Goal: Information Seeking & Learning: Learn about a topic

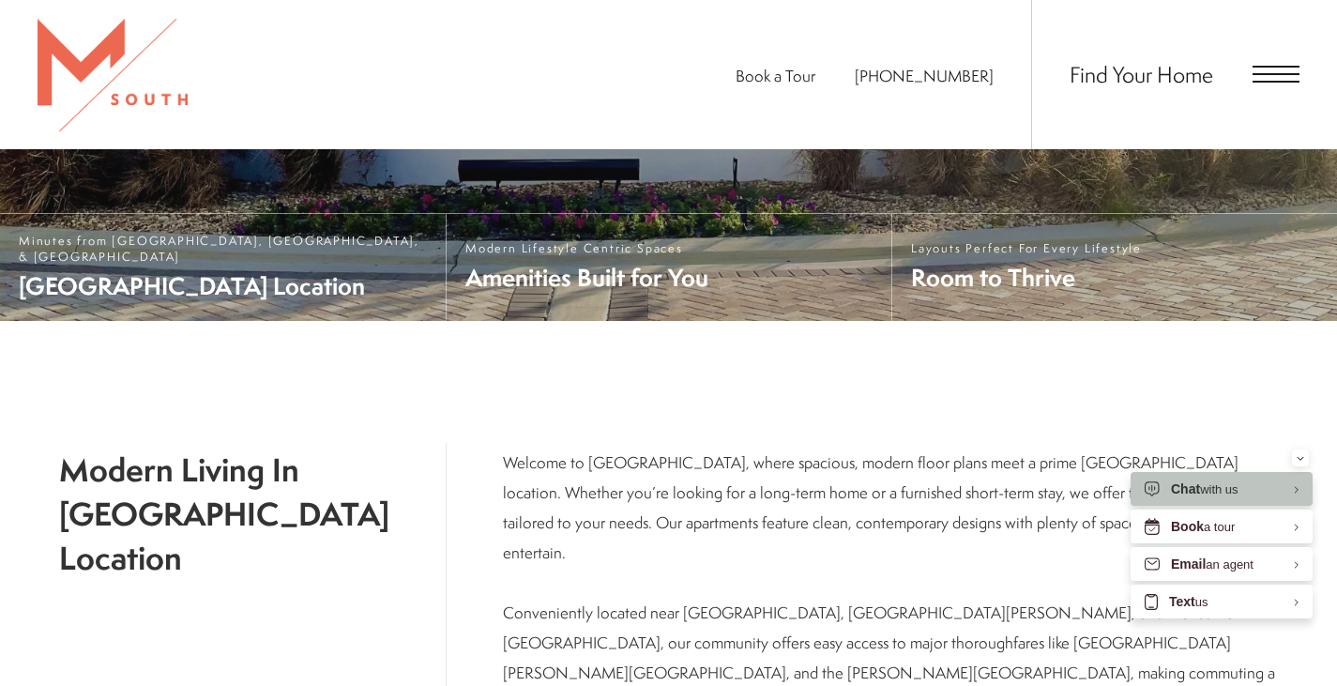
scroll to position [627, 0]
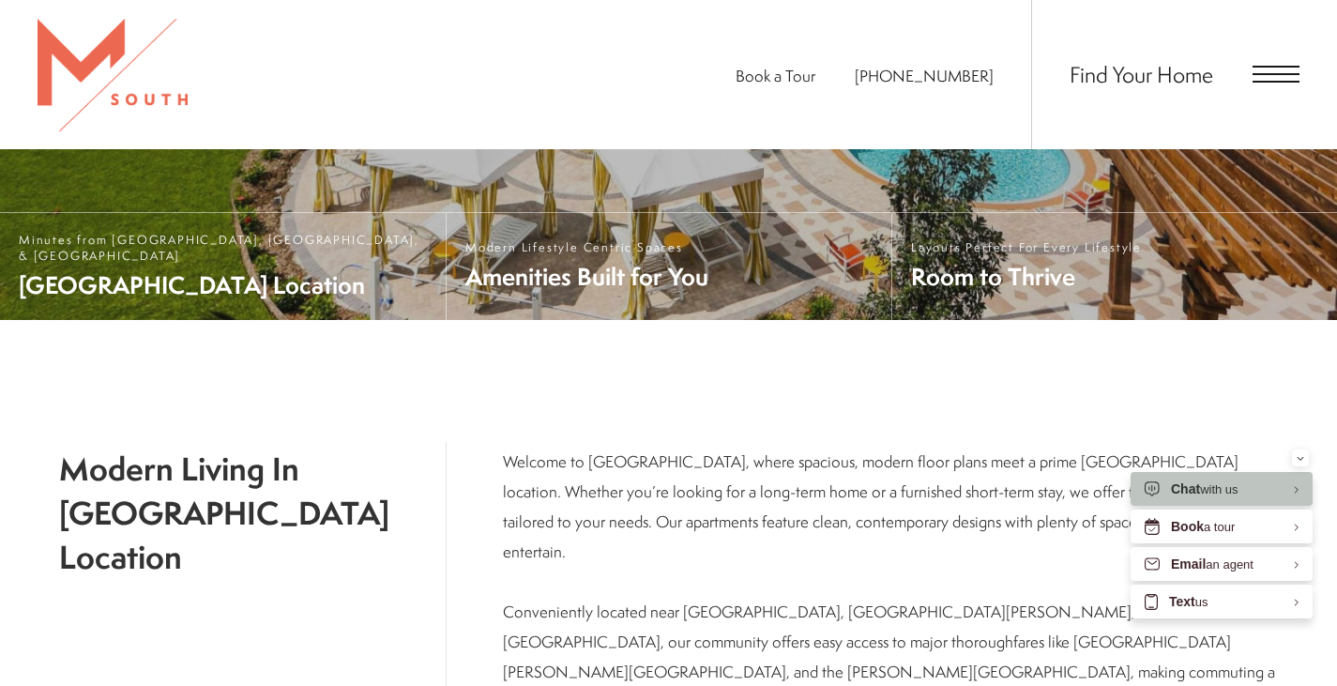
click at [1183, 71] on span "Find Your Home" at bounding box center [1141, 74] width 144 height 30
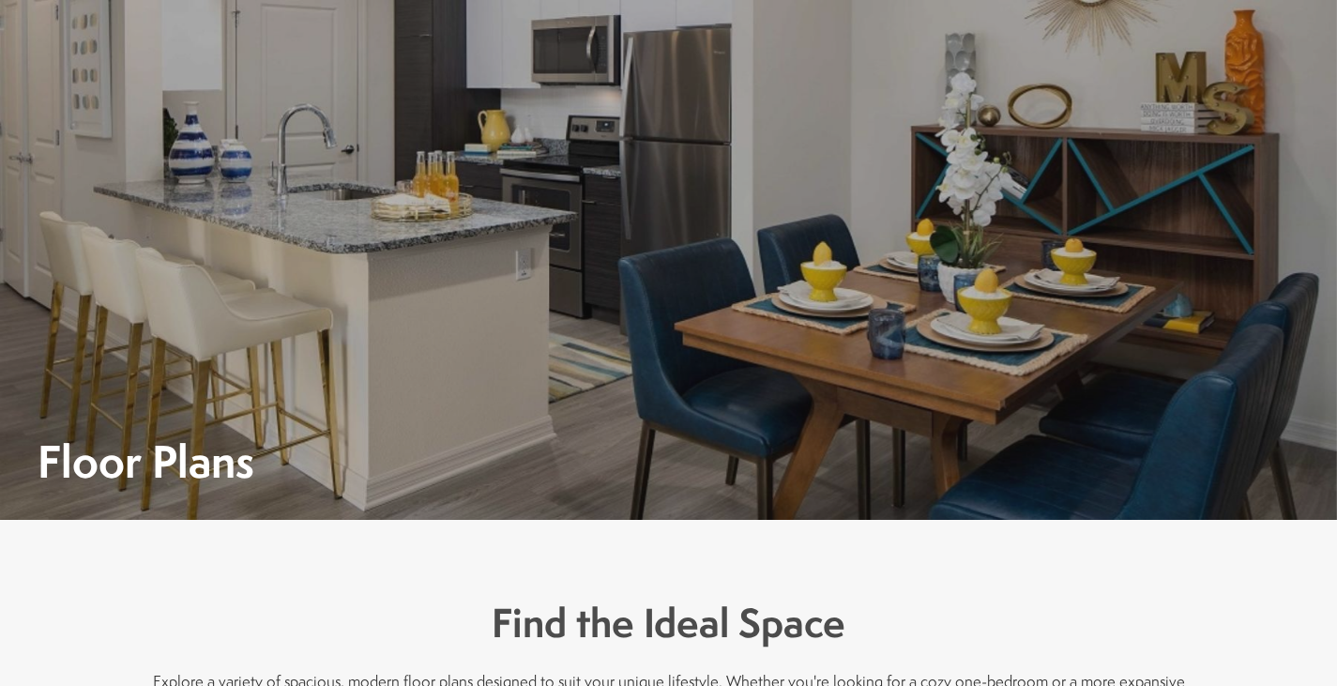
click at [1183, 71] on div at bounding box center [668, 260] width 1337 height 520
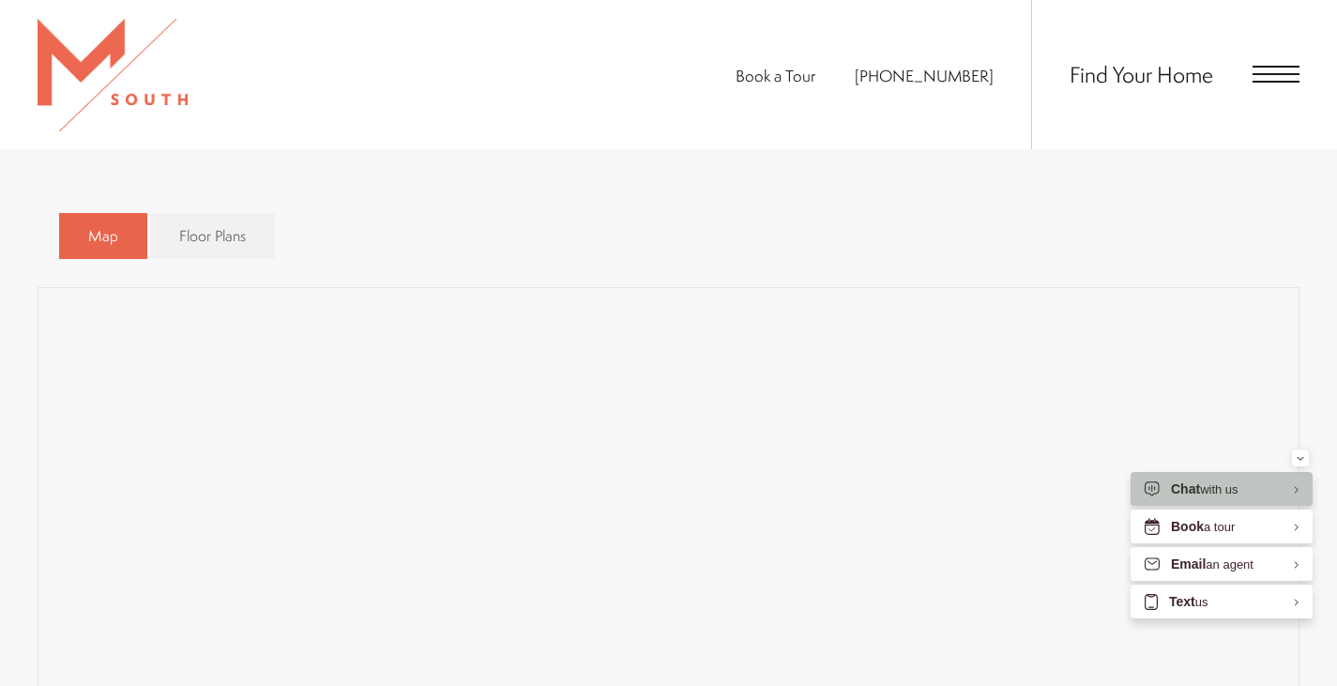
scroll to position [1136, 0]
click at [475, 220] on div "Map Floor Plans 3 Bedrooms 1 Bedroom 2 Bedroom Clear" at bounding box center [669, 235] width 1220 height 65
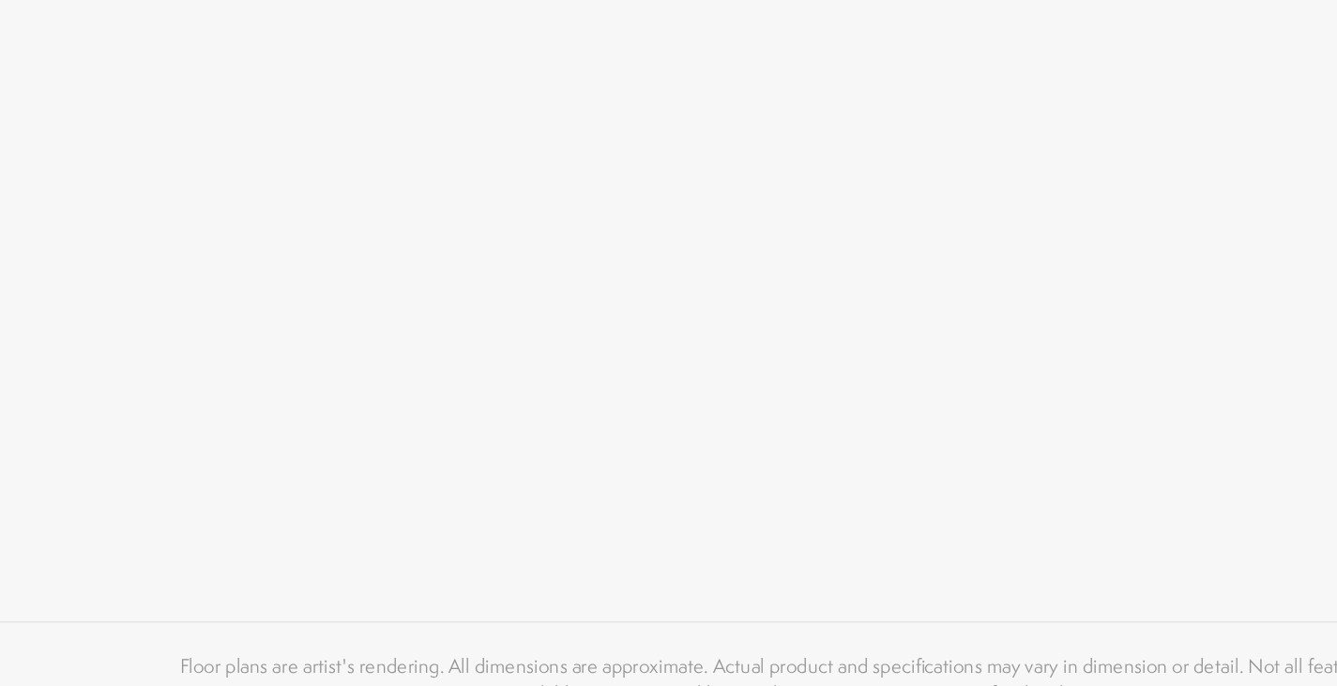
scroll to position [1485, 0]
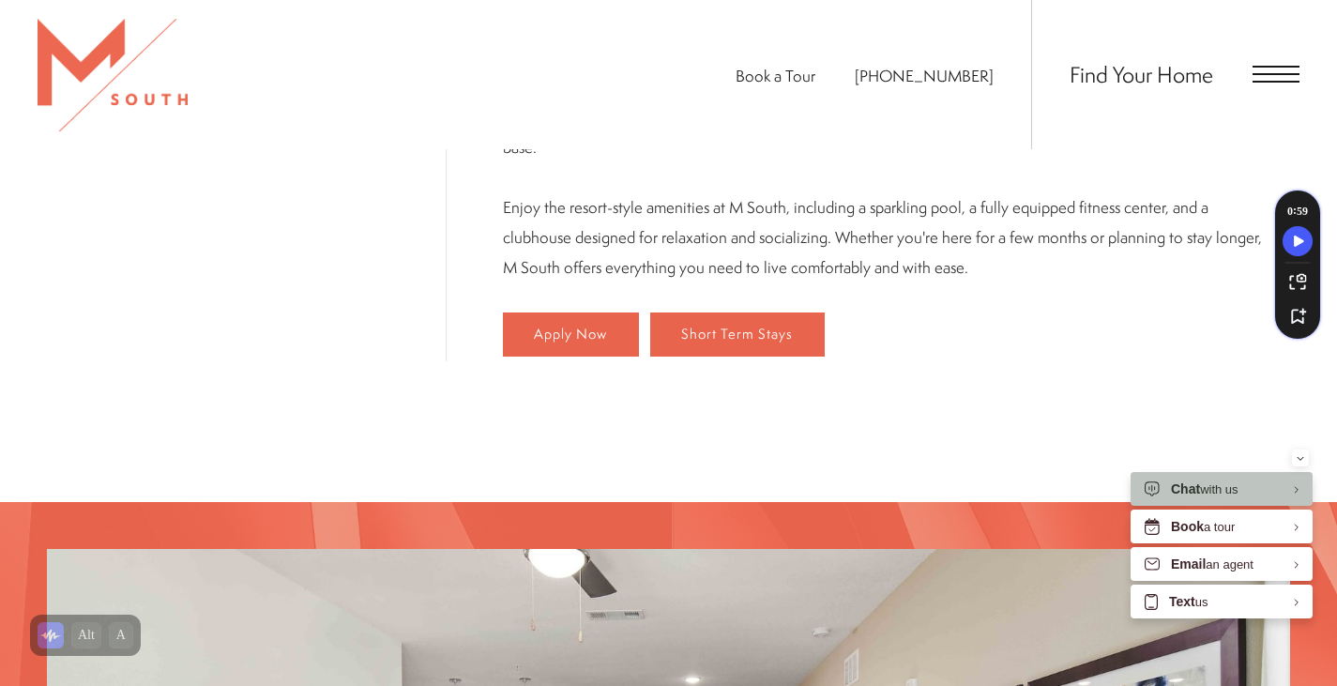
scroll to position [1210, 0]
click at [1162, 83] on span "Find Your Home" at bounding box center [1141, 74] width 144 height 30
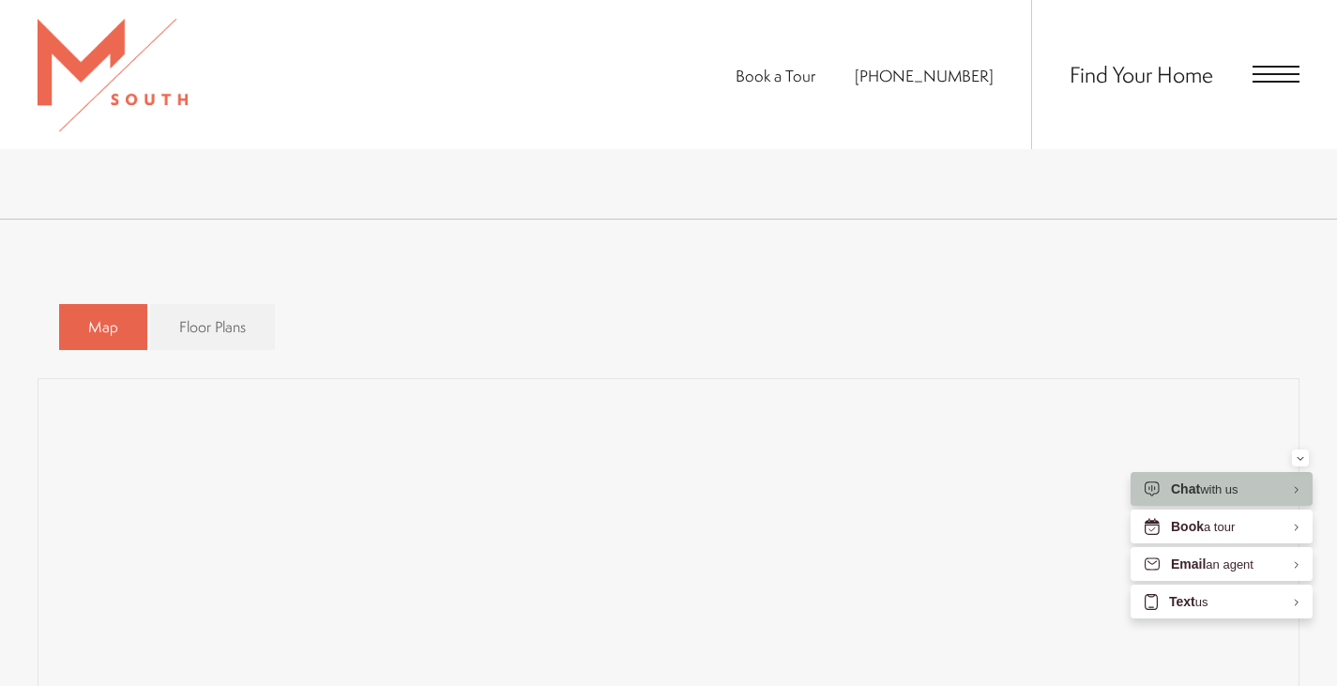
scroll to position [1082, 0]
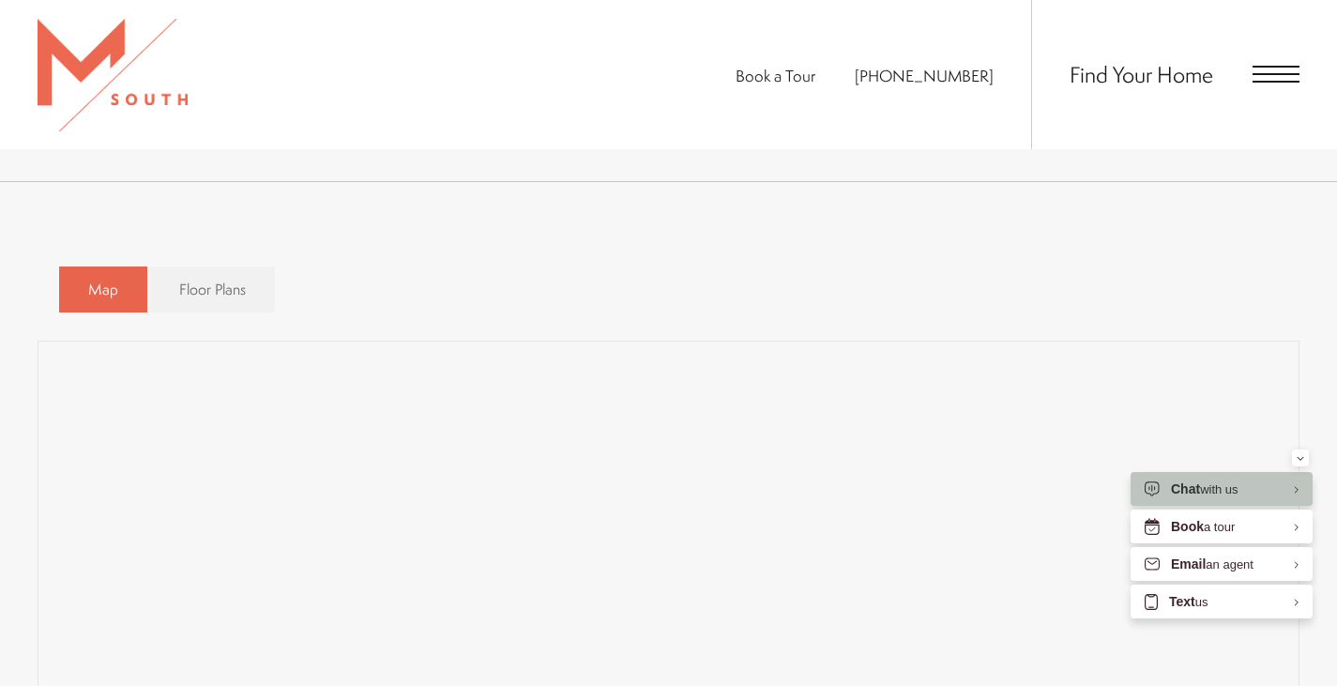
click at [495, 245] on div "Map Floor Plans 3 Bedrooms 1 Bedroom 2 Bedroom" at bounding box center [668, 679] width 1337 height 995
click at [1300, 458] on icon "Minimize" at bounding box center [1301, 458] width 8 height 5
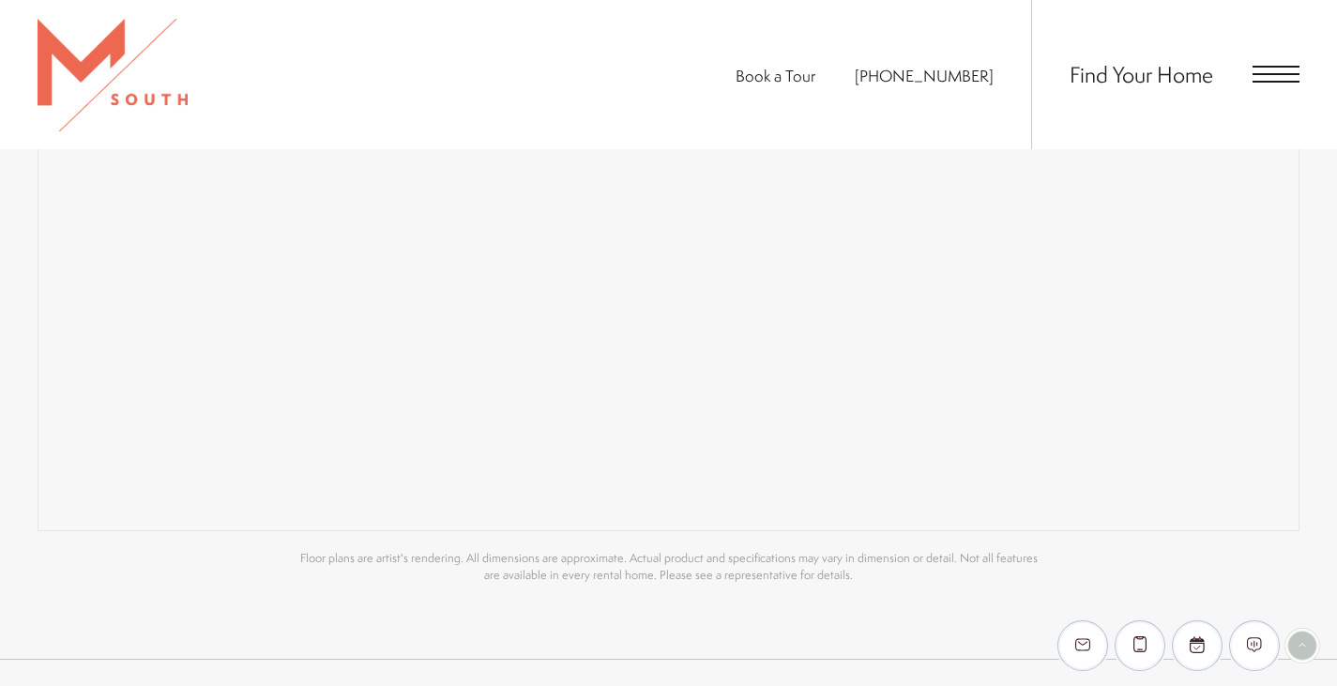
scroll to position [1441, 0]
click at [1170, 72] on span "Find Your Home" at bounding box center [1141, 74] width 144 height 30
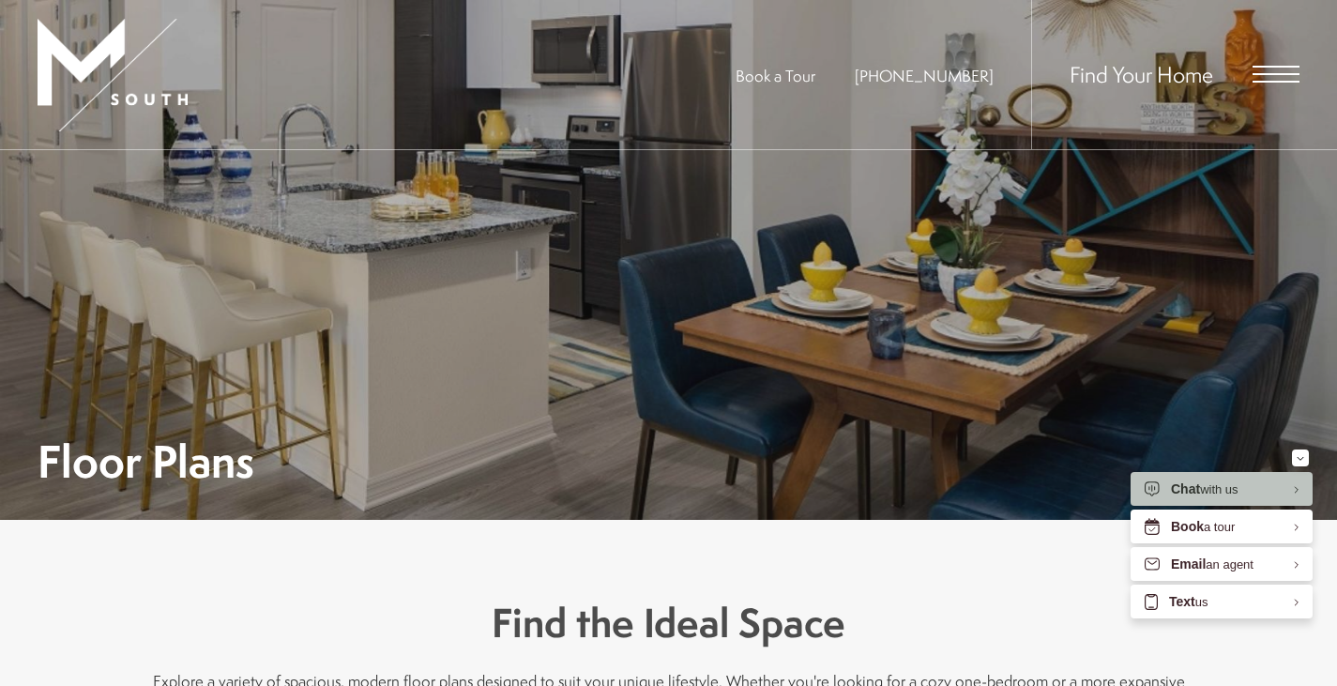
click at [97, 82] on img at bounding box center [113, 75] width 150 height 113
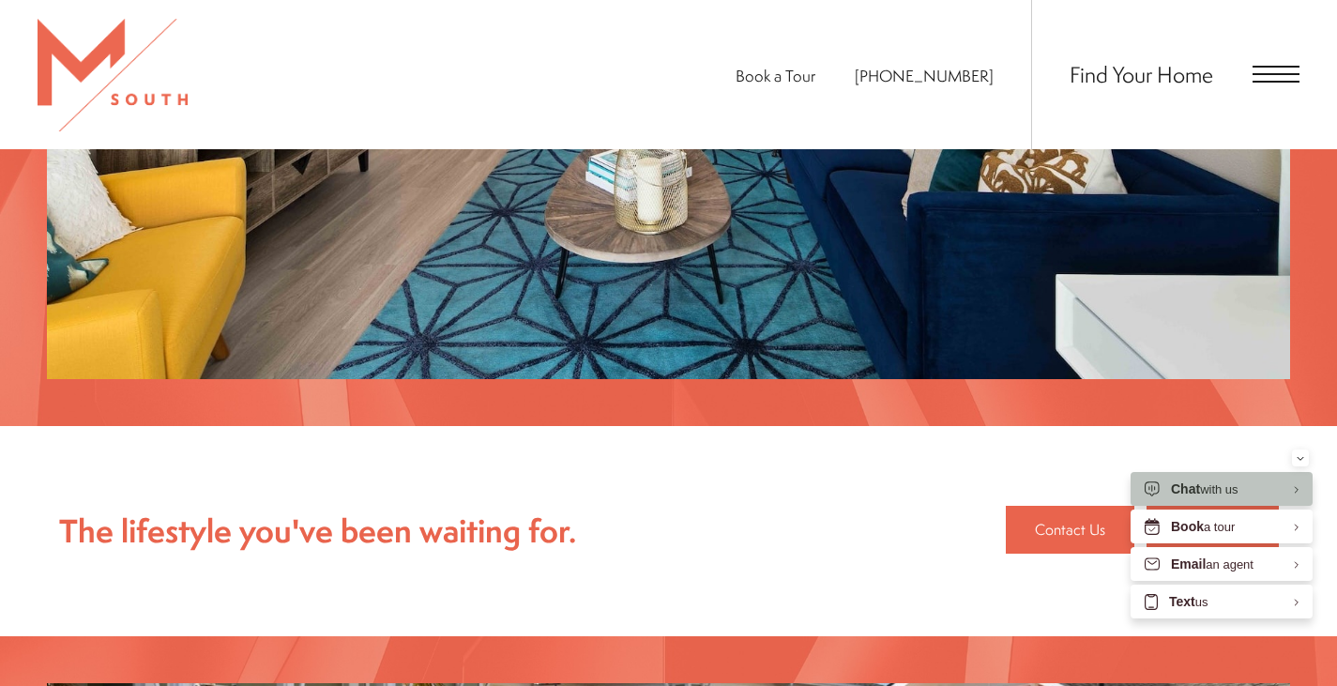
scroll to position [2069, 0]
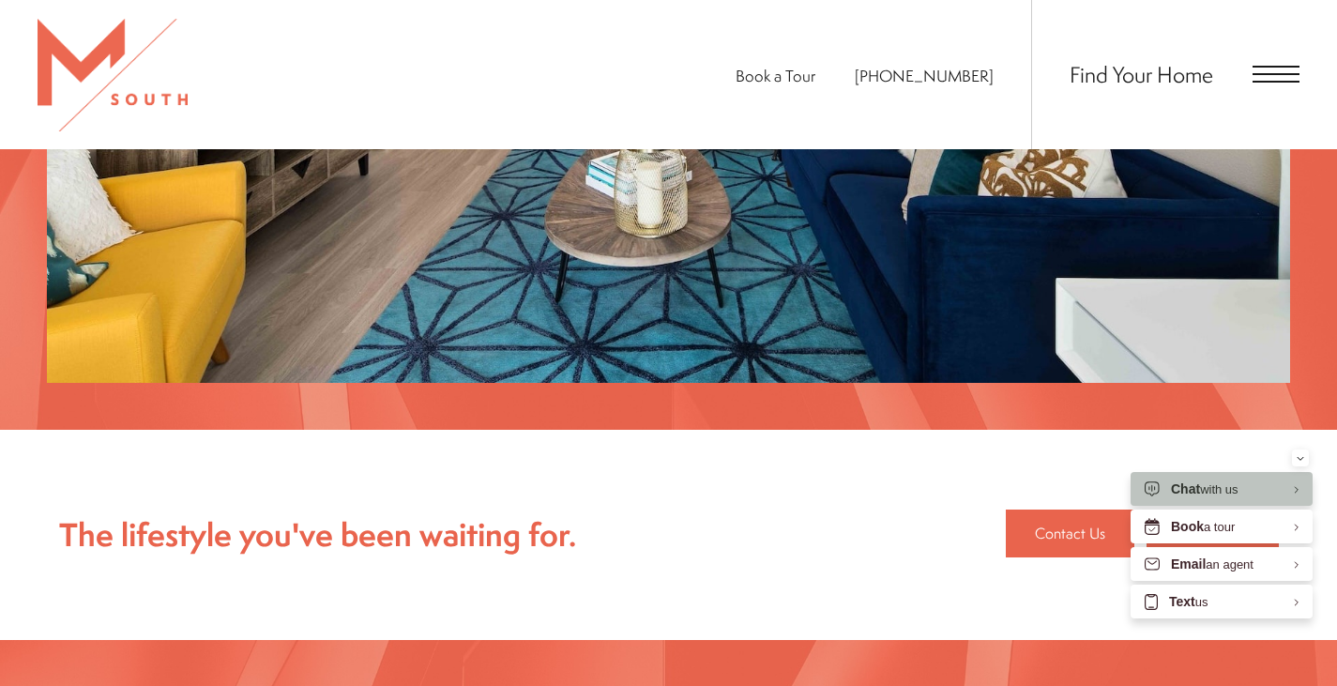
click at [1296, 72] on span "Open Menu" at bounding box center [1275, 74] width 47 height 17
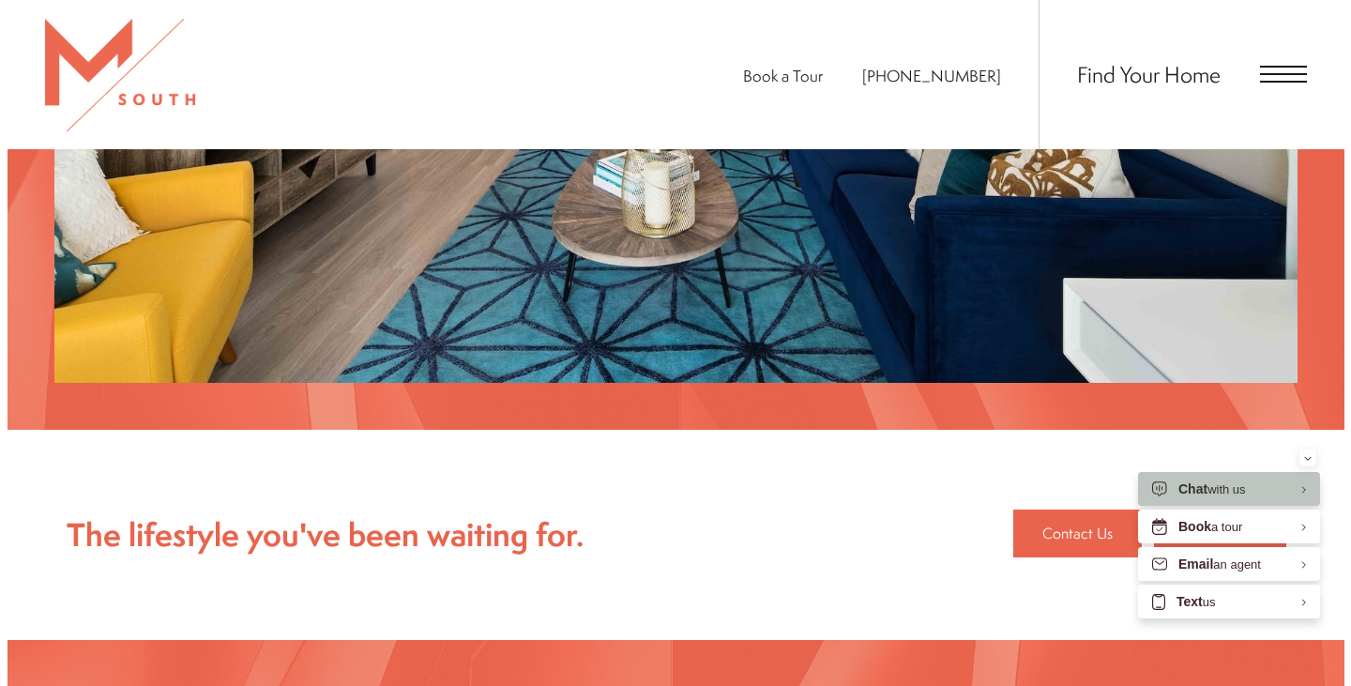
scroll to position [0, 0]
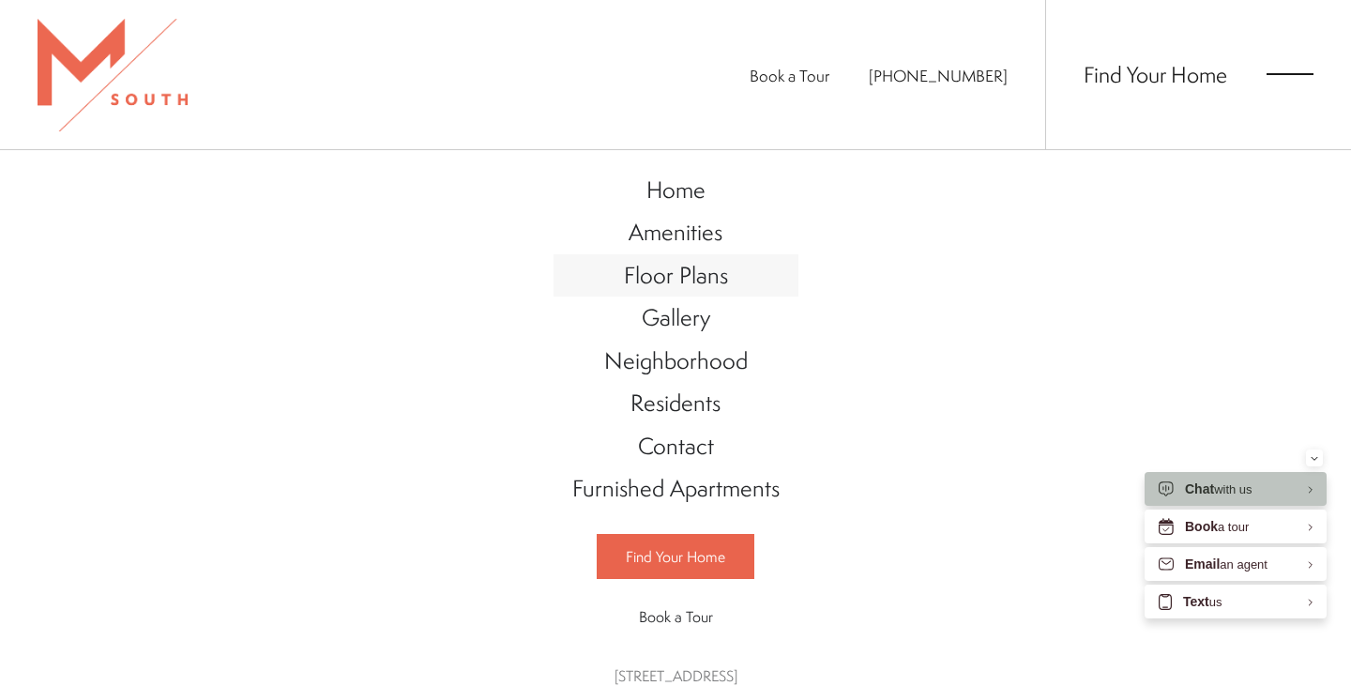
click at [692, 277] on span "Floor Plans" at bounding box center [676, 275] width 104 height 32
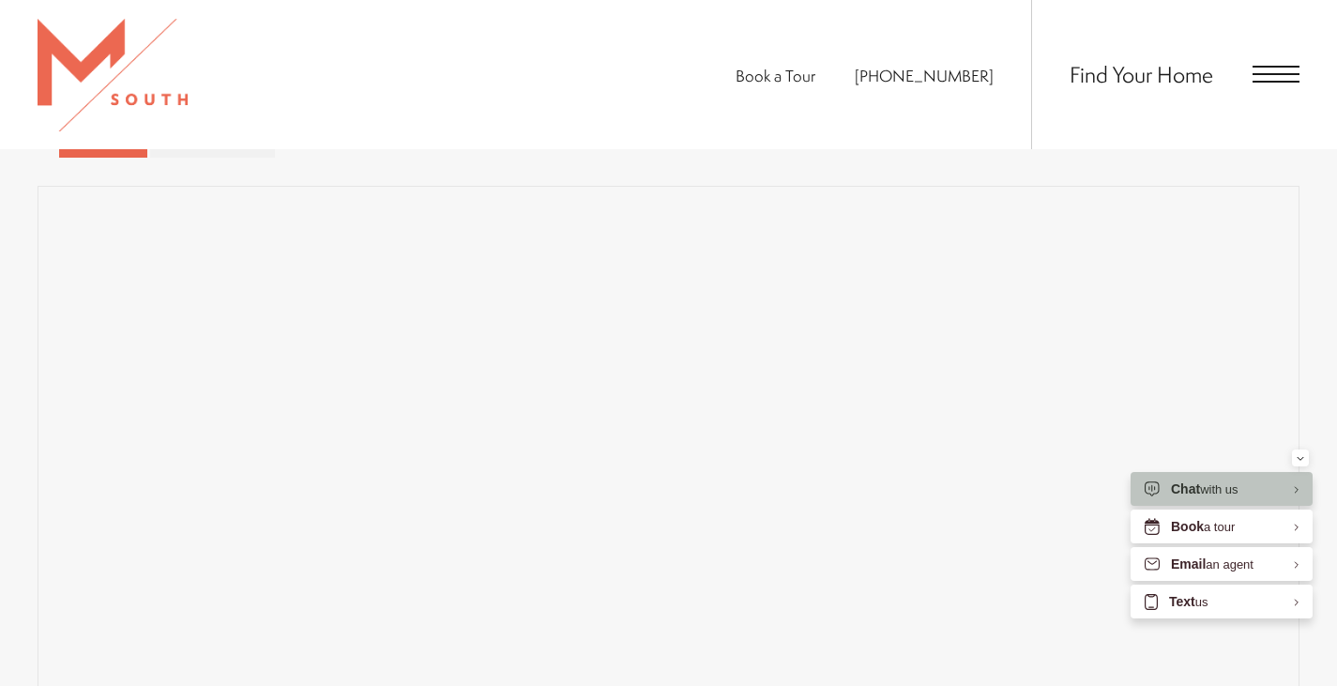
scroll to position [1232, 0]
click at [587, 180] on div "Map Floor Plans 3 Bedrooms 1 Bedroom 2 Bedroom" at bounding box center [669, 529] width 1262 height 845
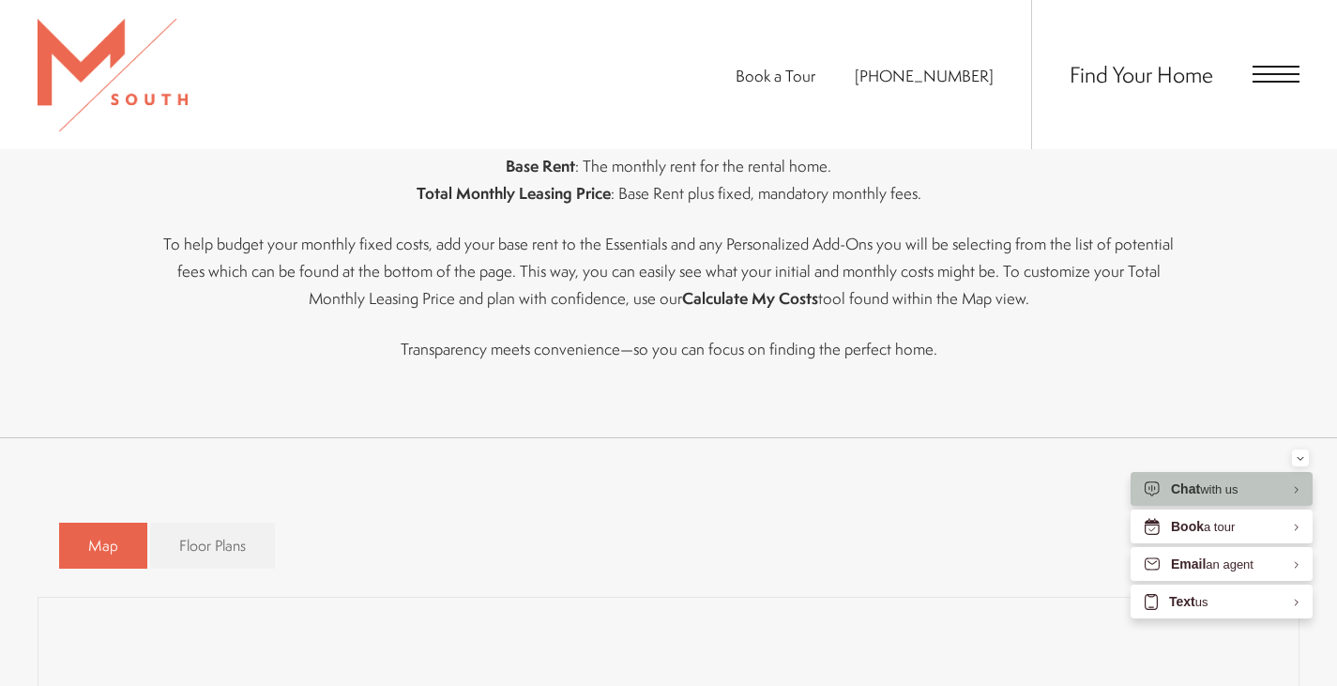
scroll to position [825, 0]
click at [1282, 69] on span "Open Menu" at bounding box center [1275, 74] width 47 height 17
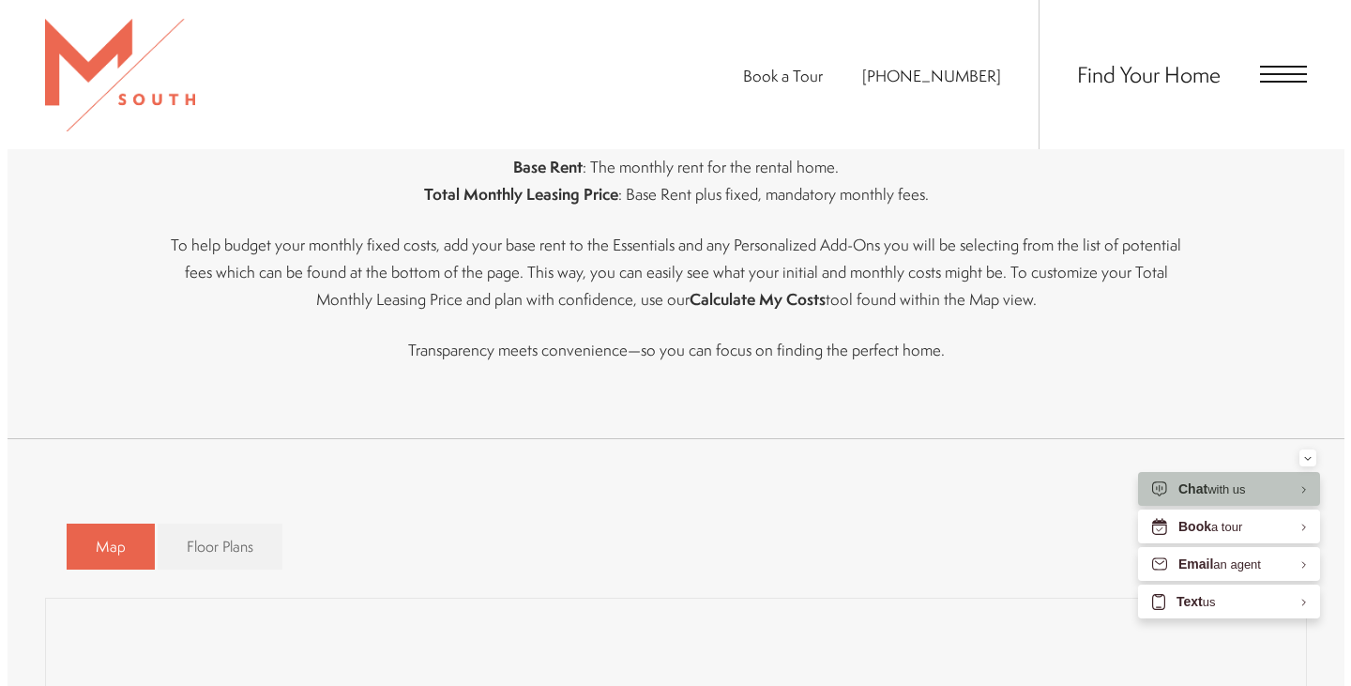
scroll to position [0, 0]
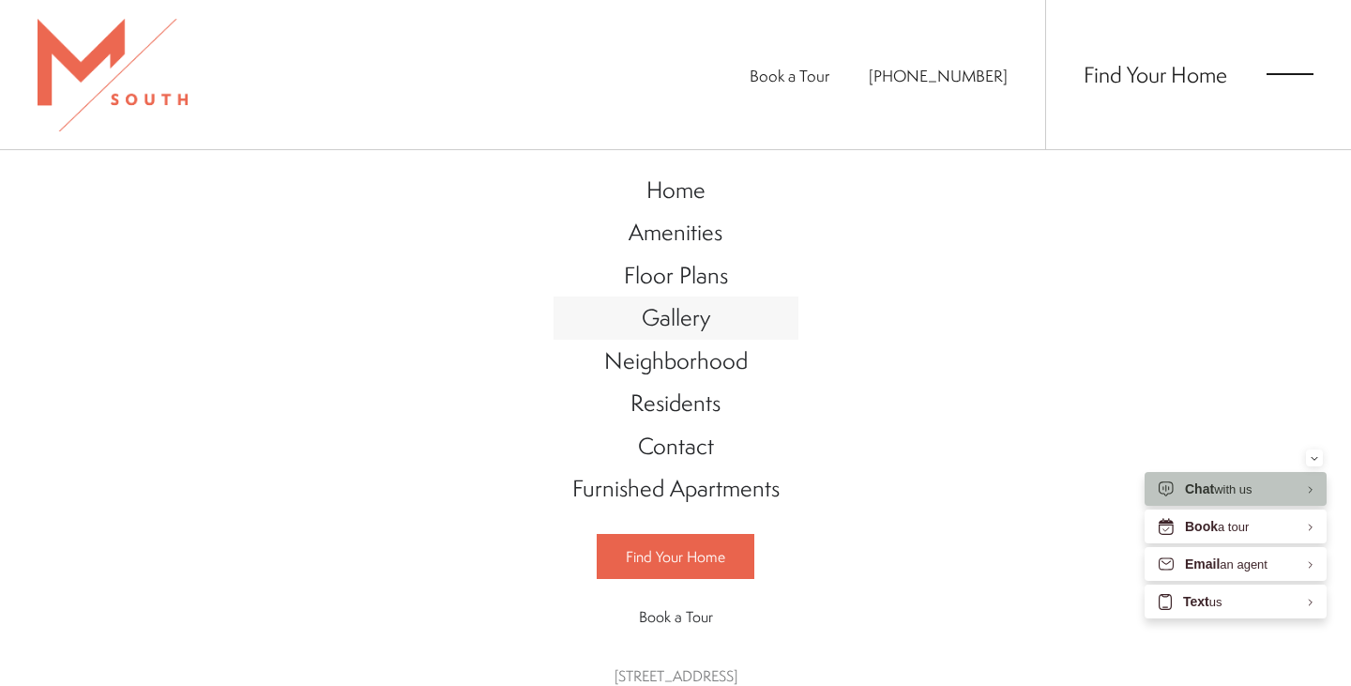
click at [683, 332] on link "Gallery" at bounding box center [676, 317] width 245 height 43
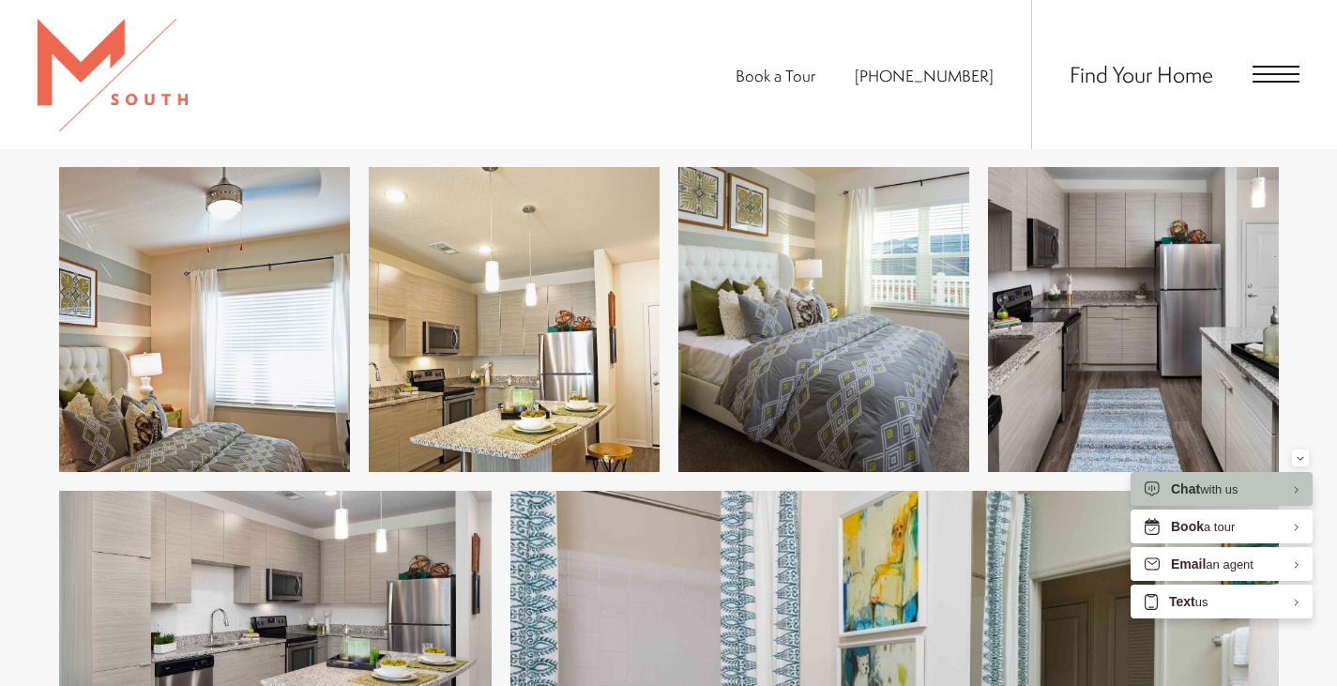
scroll to position [2580, 0]
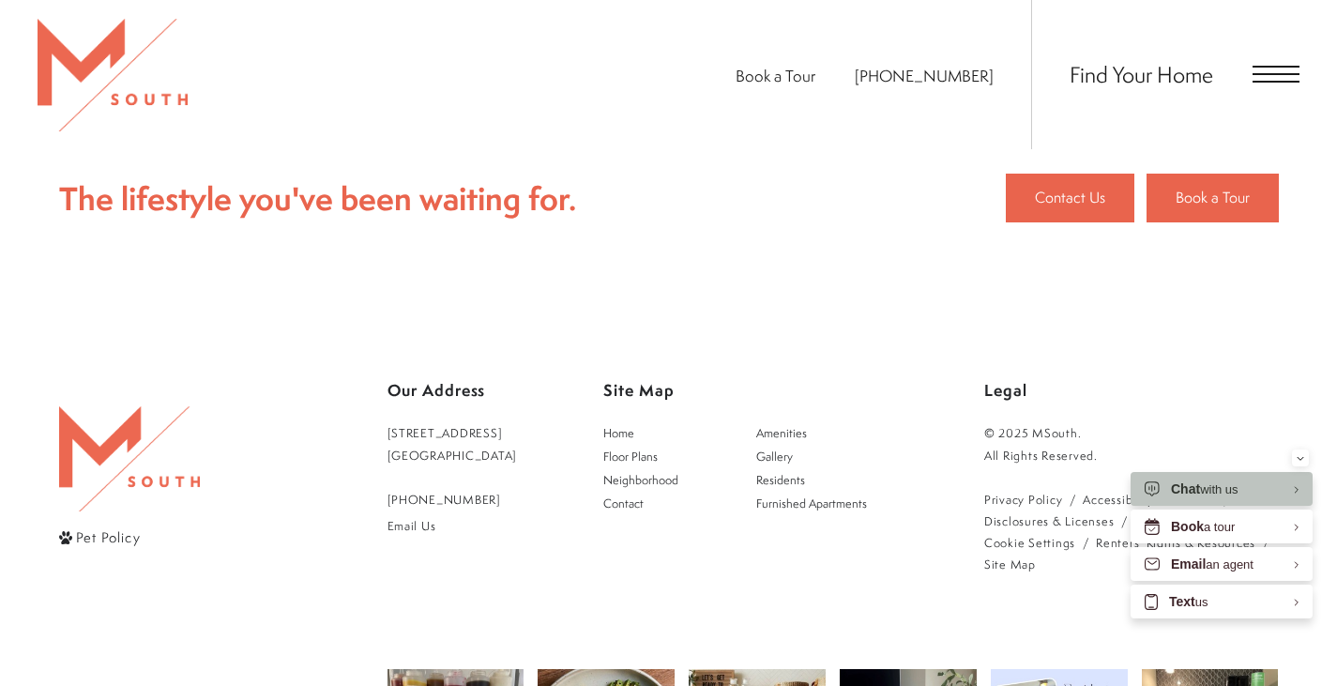
scroll to position [4526, 0]
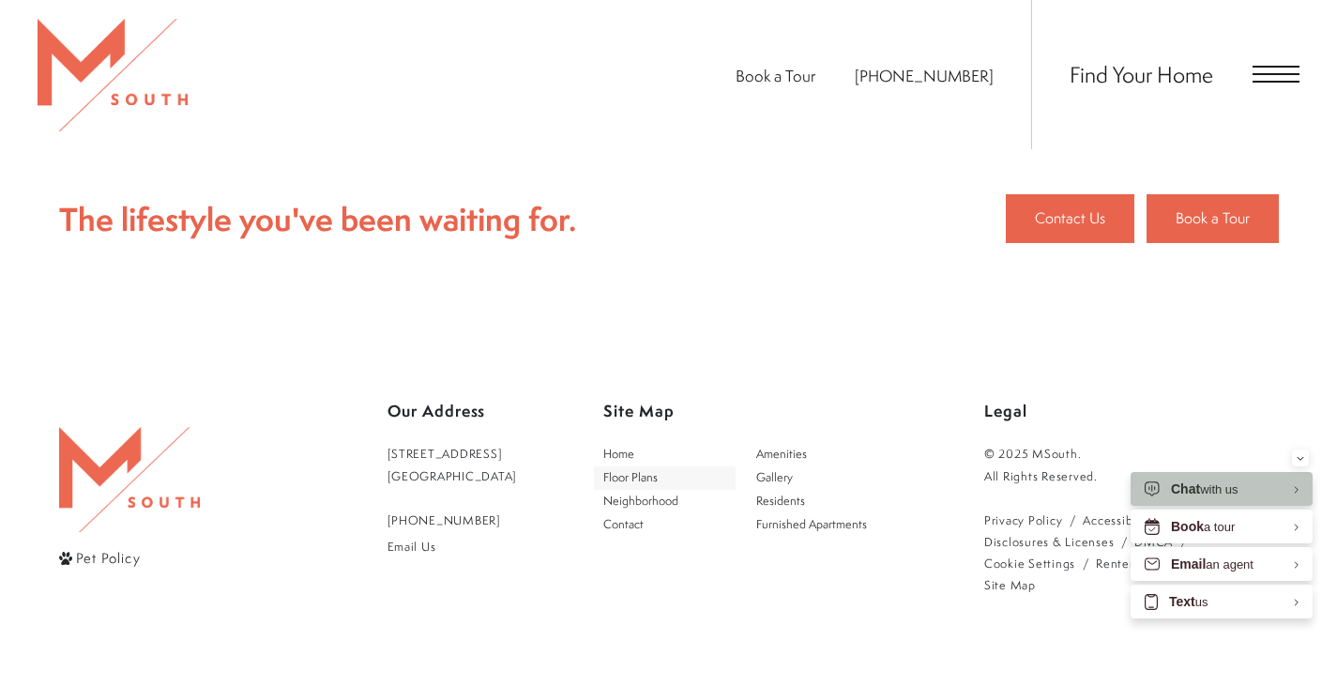
click at [658, 482] on span "Floor Plans" at bounding box center [630, 477] width 54 height 16
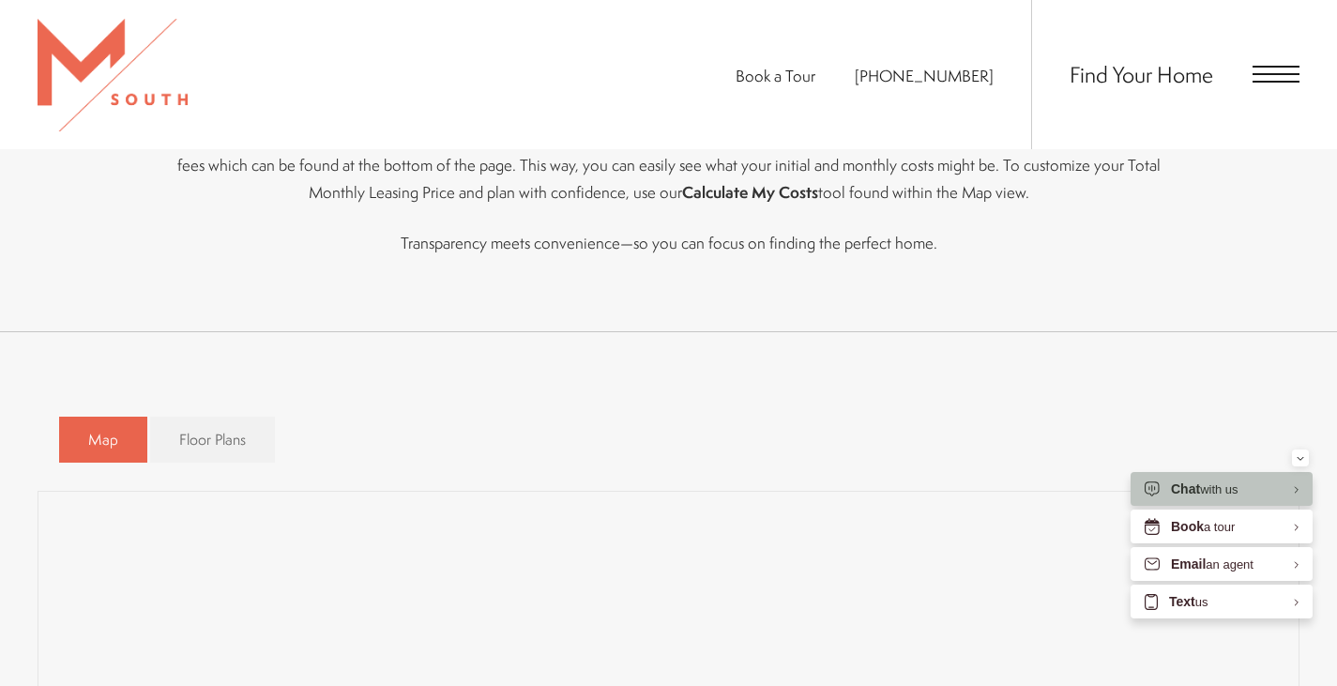
scroll to position [965, 0]
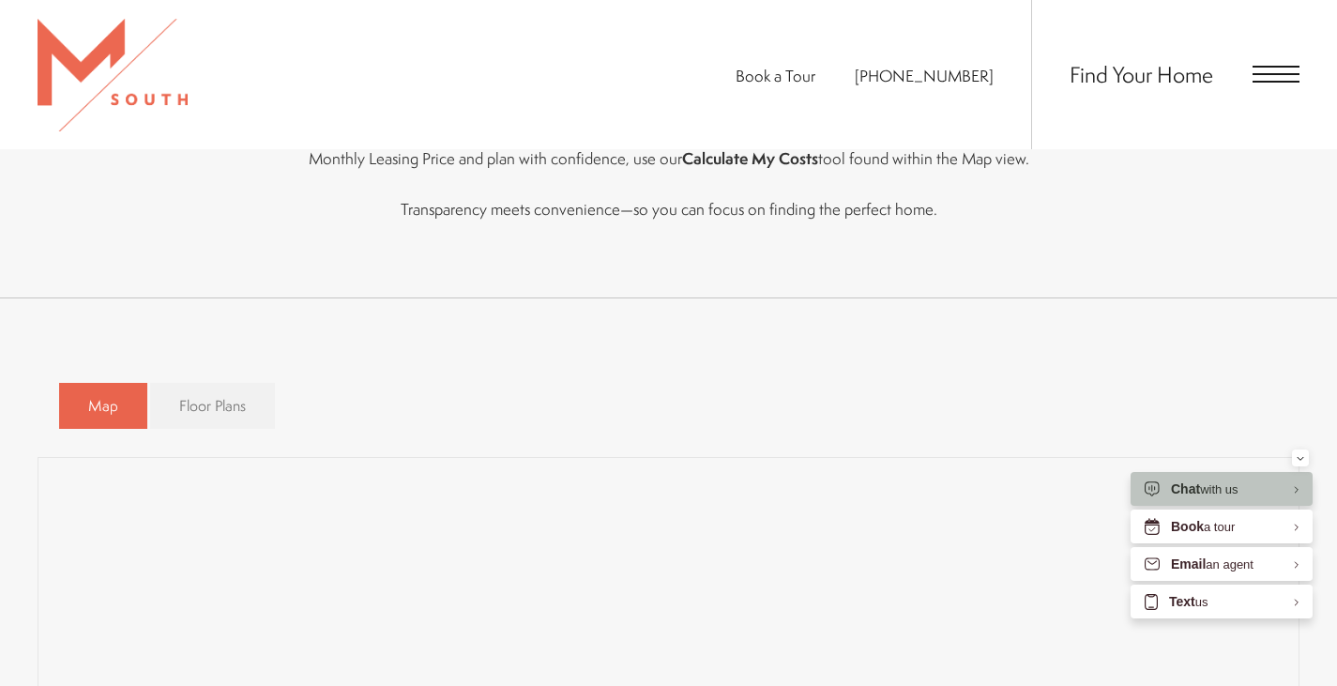
click at [198, 417] on link "Floor Plans" at bounding box center [212, 406] width 125 height 46
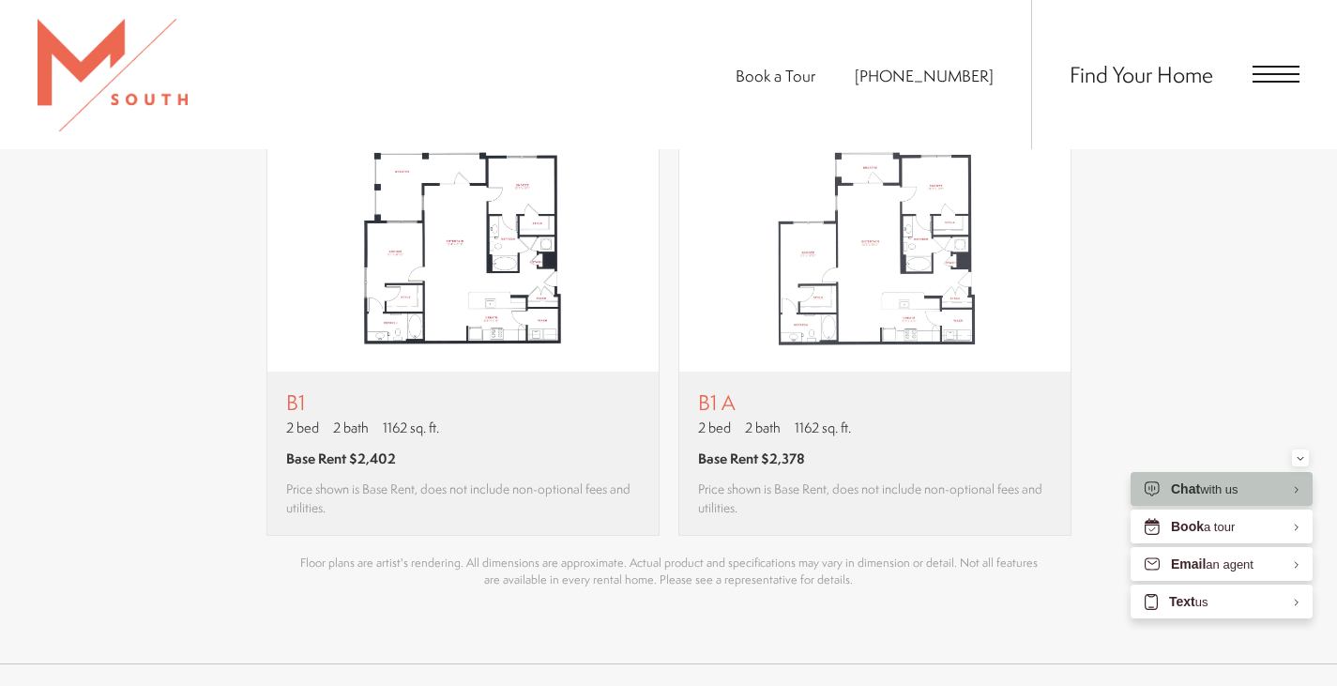
scroll to position [1335, 0]
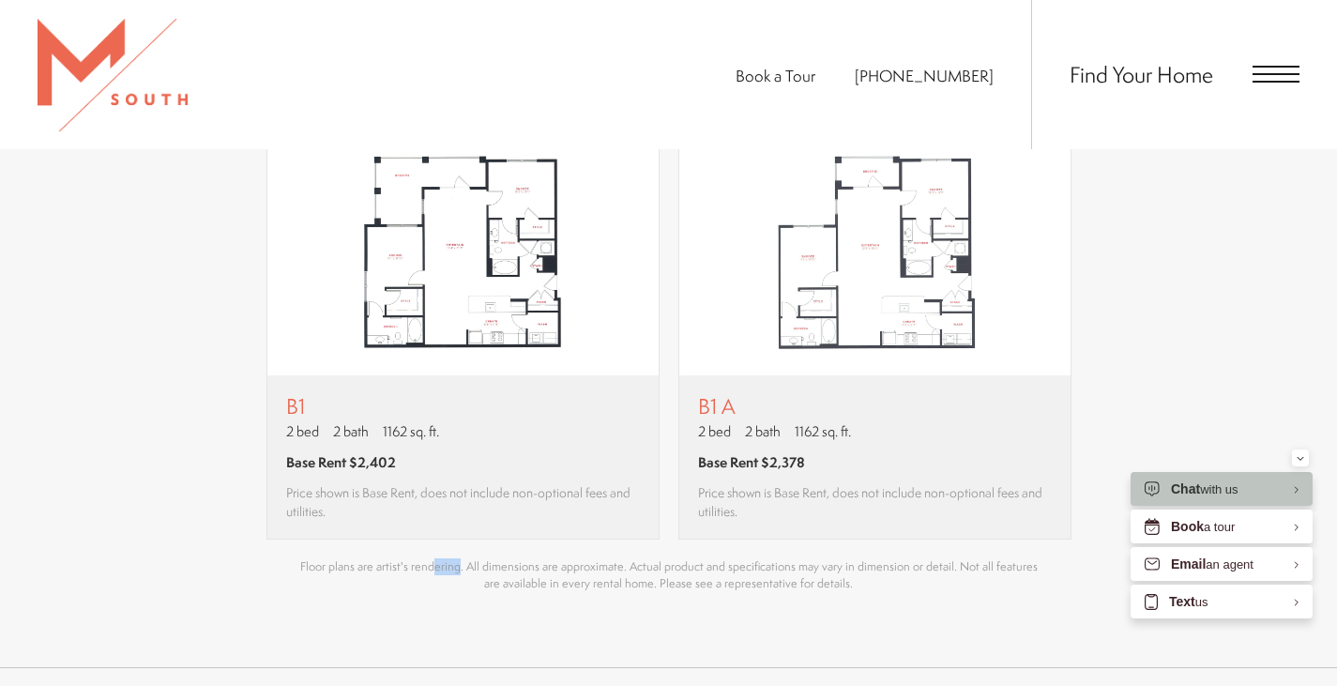
click at [146, 513] on div "A1 1 bed 1 bath 622 sq. ft. Base Rent $1,887 Price shown is Base Rent, does not…" at bounding box center [669, 334] width 1220 height 411
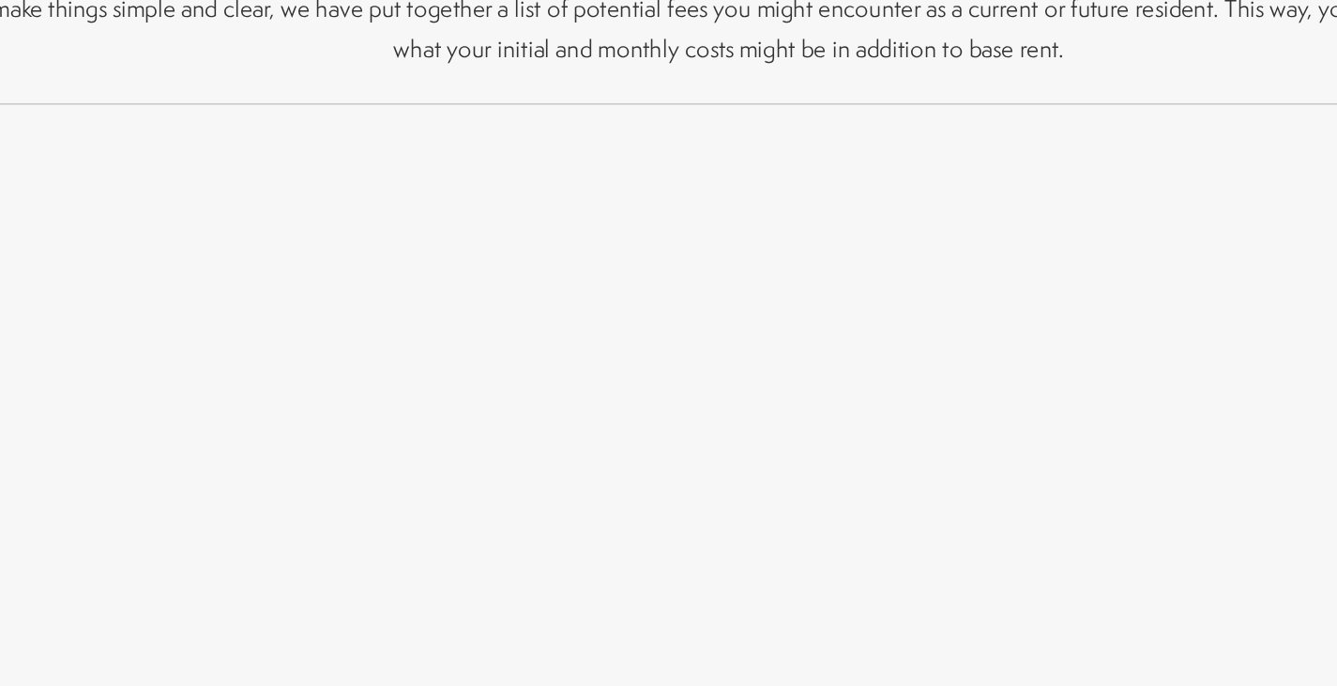
scroll to position [2099, 0]
